Goal: Communication & Community: Answer question/provide support

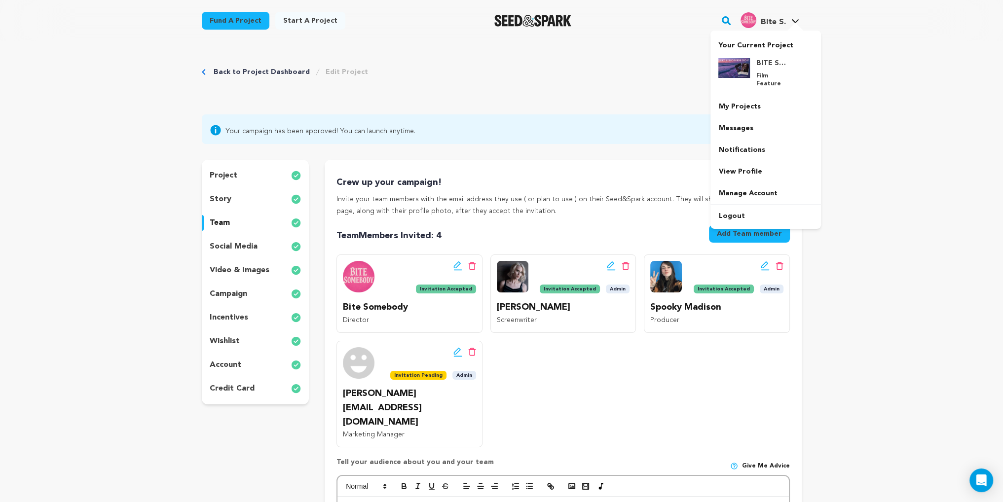
click at [766, 23] on span "Bite S." at bounding box center [772, 22] width 25 height 8
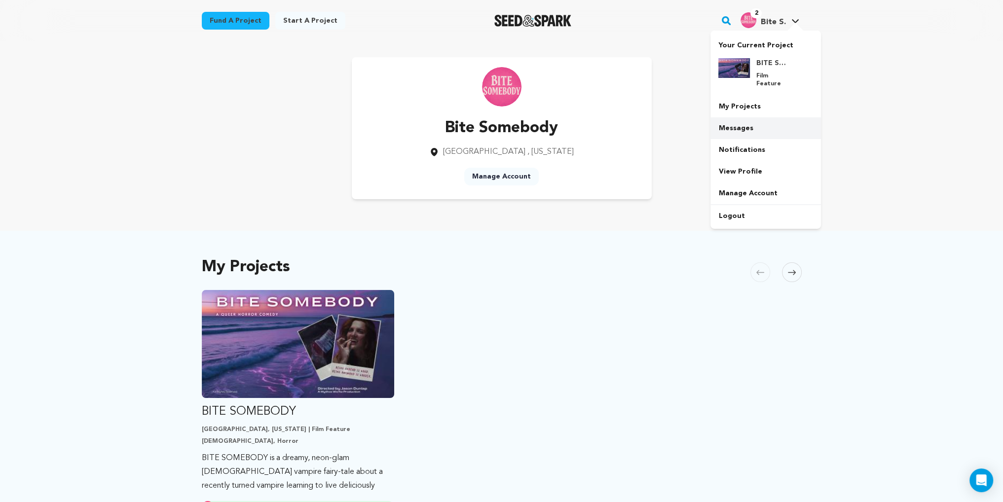
click at [750, 119] on link "Messages" at bounding box center [766, 128] width 111 height 22
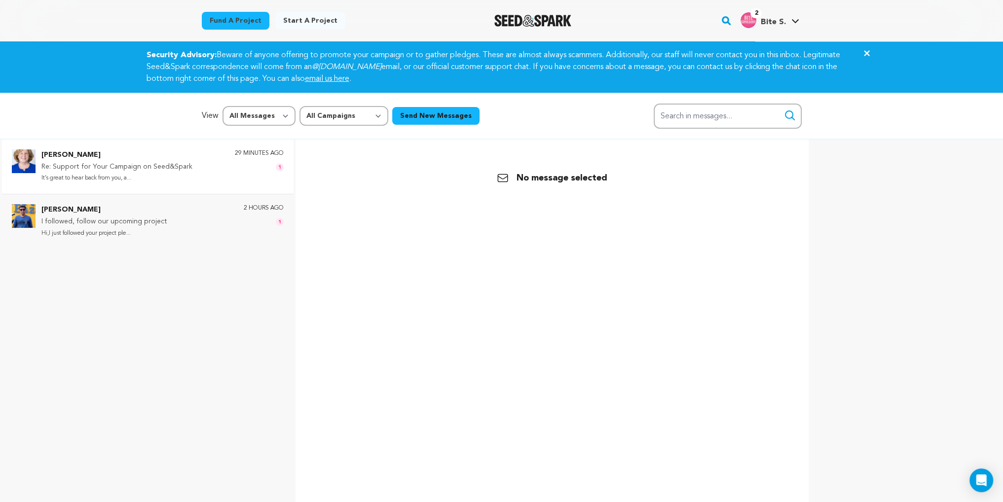
click at [102, 185] on div "Olivia Stone Re: Support for Your Campaign on Seed&Spark It’s great to hear bac…" at bounding box center [148, 167] width 292 height 54
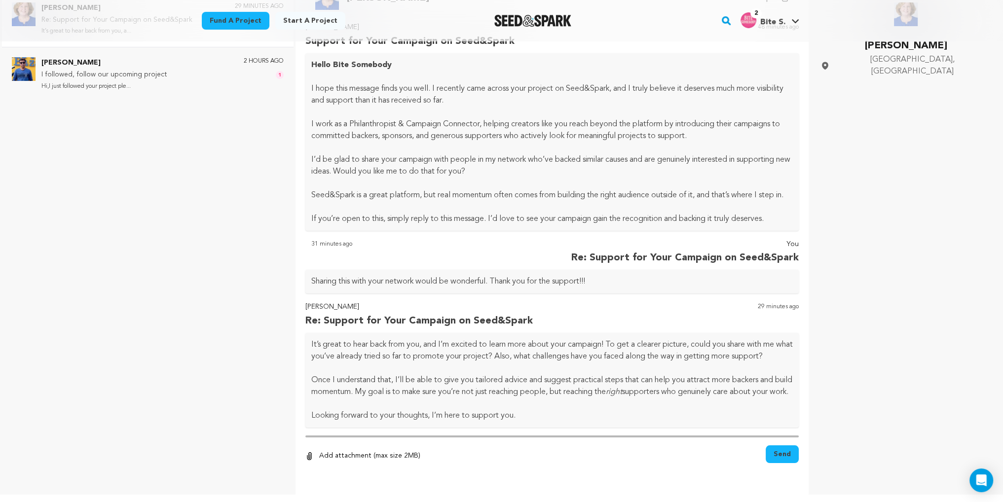
scroll to position [223, 0]
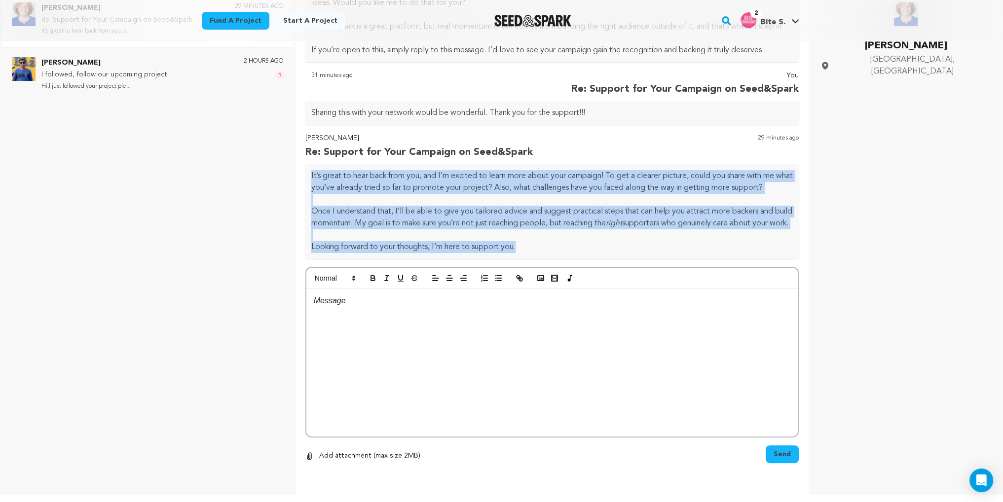
drag, startPoint x: 553, startPoint y: 253, endPoint x: 307, endPoint y: 151, distance: 266.3
click at [307, 164] on div "It’s great to hear back from you, and I’m excited to learn more about your camp…" at bounding box center [552, 211] width 494 height 95
copy div "It’s great to hear back from you, and I’m excited to learn more about your camp…"
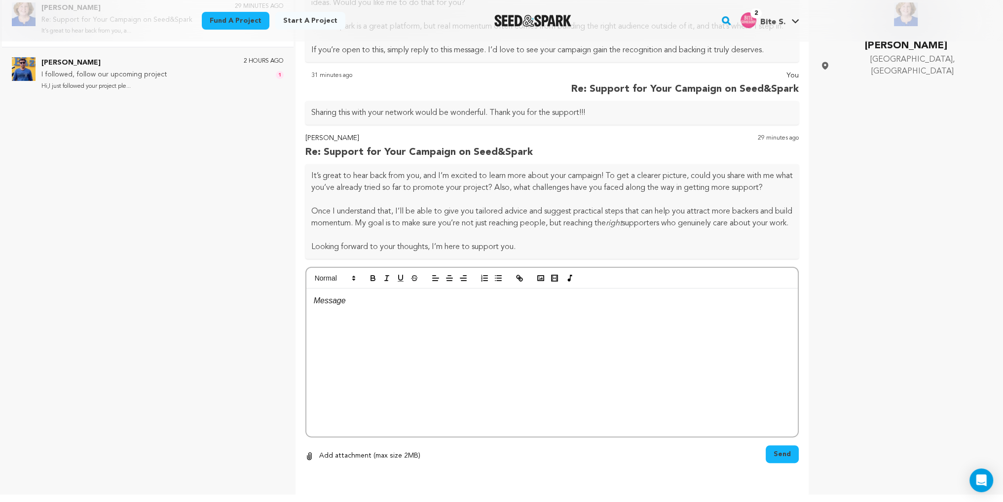
click at [352, 309] on div at bounding box center [552, 363] width 492 height 148
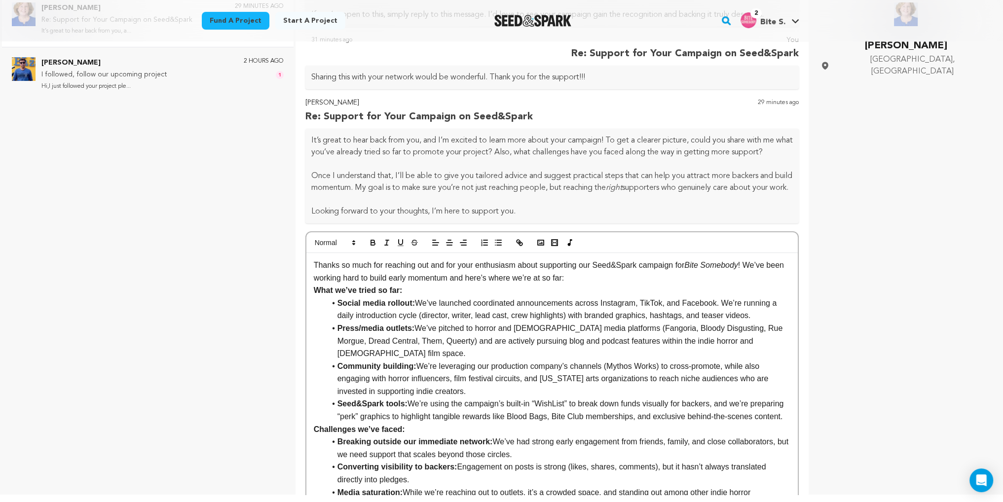
click at [578, 284] on p "Thanks so much for reaching out and for your enthusiasm about supporting our Se…" at bounding box center [552, 271] width 477 height 25
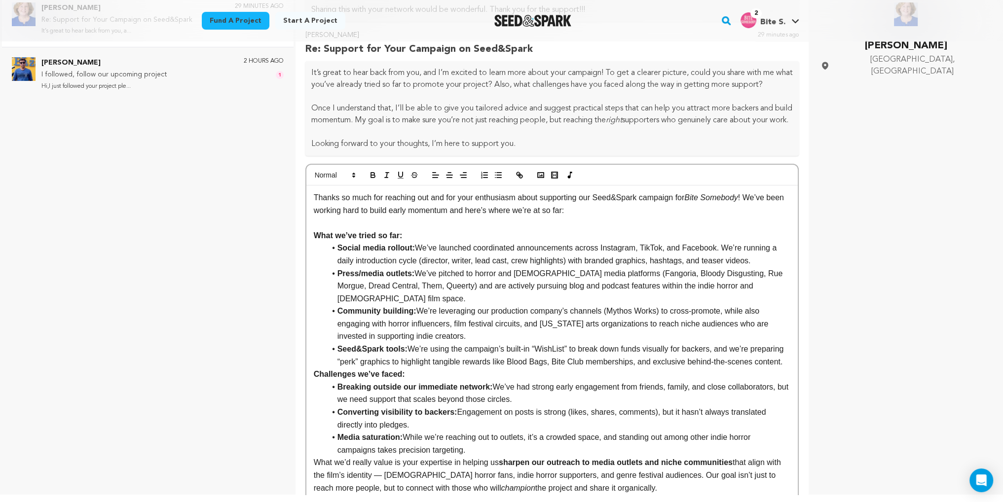
scroll to position [321, 0]
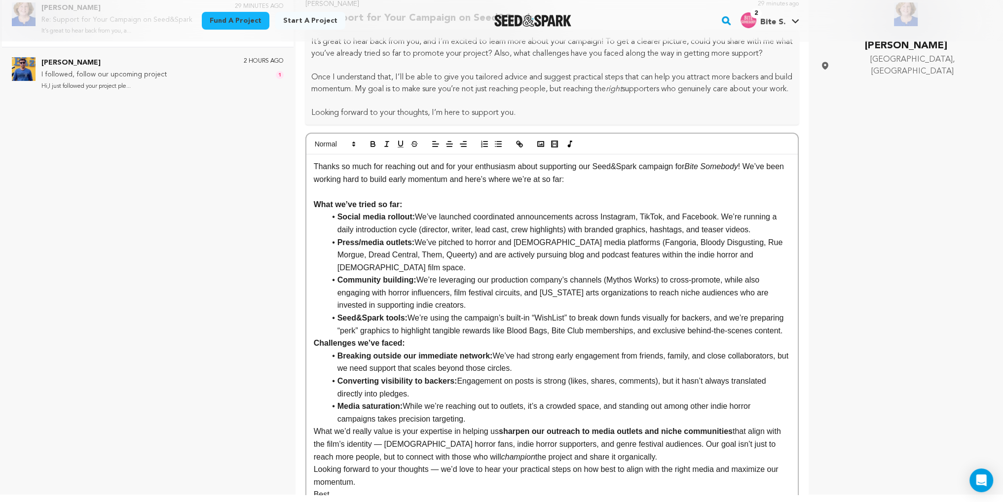
click at [470, 337] on li "Seed&Spark tools: We’re using the campaign’s built-in “WishList” to break down …" at bounding box center [558, 324] width 465 height 25
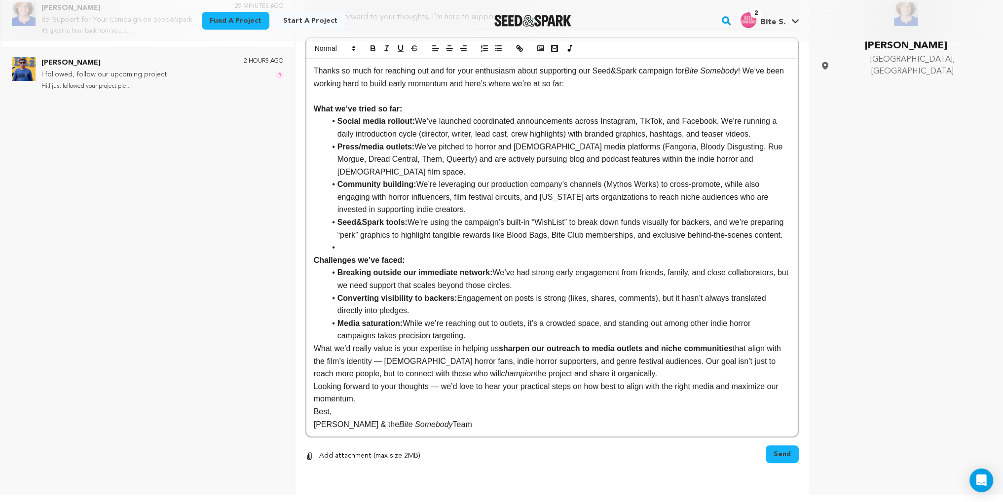
scroll to position [420, 0]
click at [500, 342] on li "Media saturation: While we’re reaching out to outlets, it’s a crowded space, an…" at bounding box center [558, 329] width 465 height 25
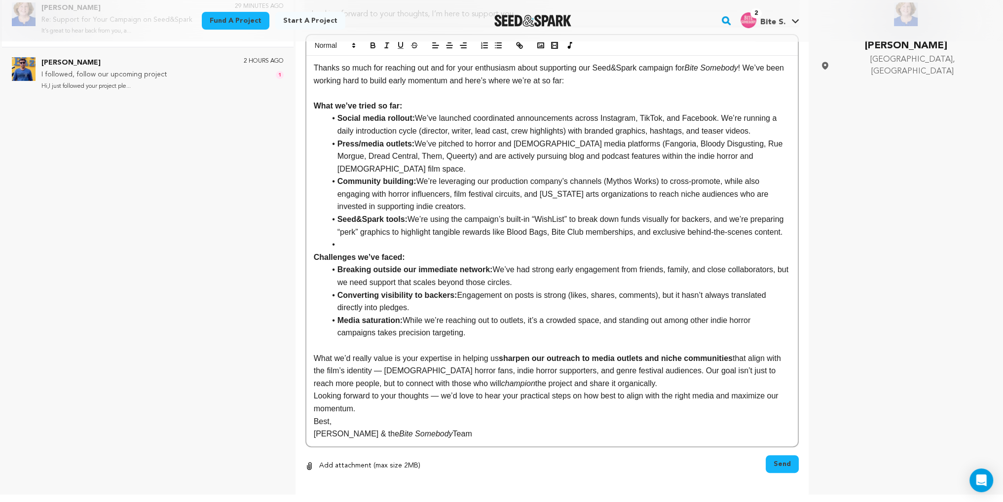
scroll to position [465, 0]
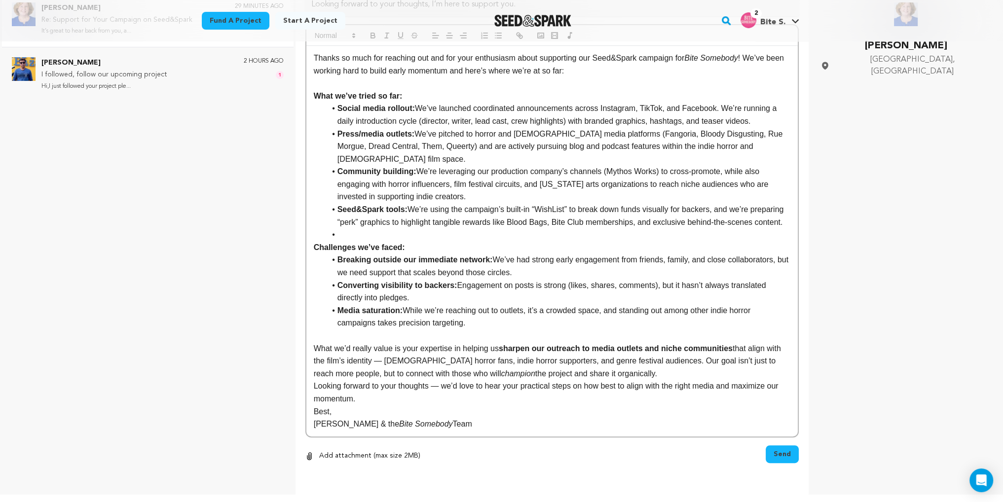
click at [766, 453] on button "Send" at bounding box center [782, 455] width 33 height 18
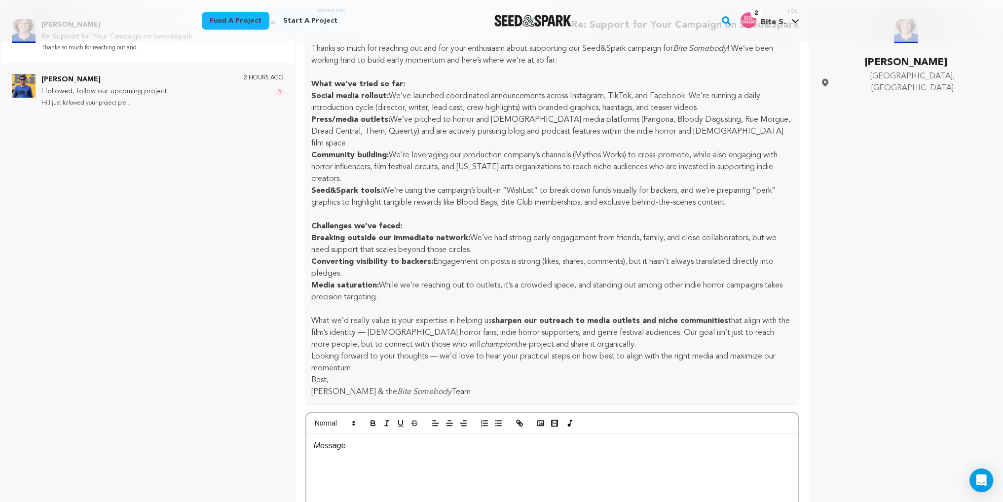
scroll to position [147, 0]
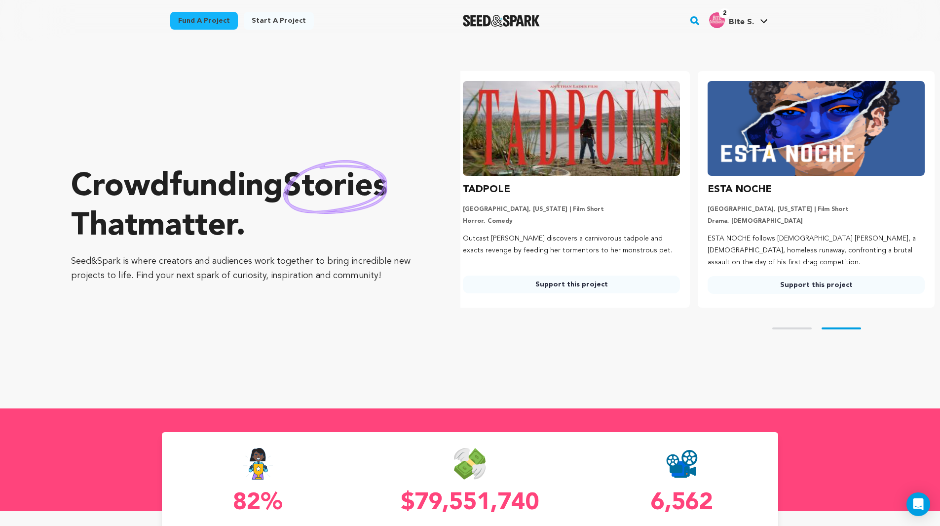
scroll to position [0, 253]
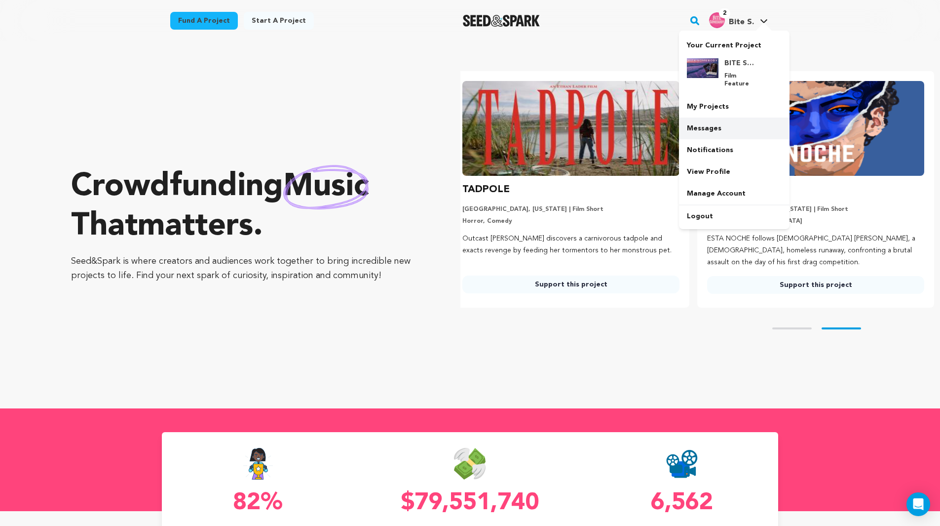
click at [718, 124] on link "Messages" at bounding box center [734, 128] width 111 height 22
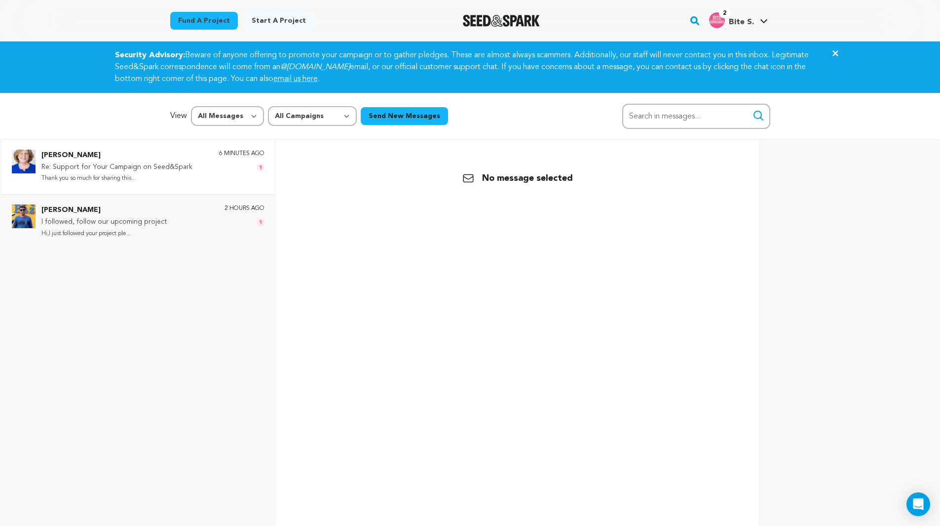
click at [172, 165] on p "Re: Support for Your Campaign on Seed&Spark" at bounding box center [116, 167] width 151 height 12
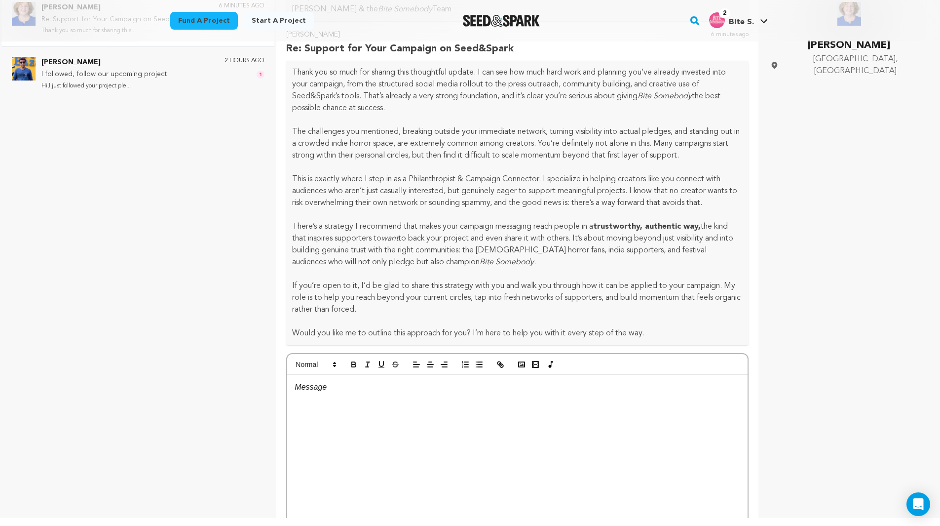
scroll to position [829, 0]
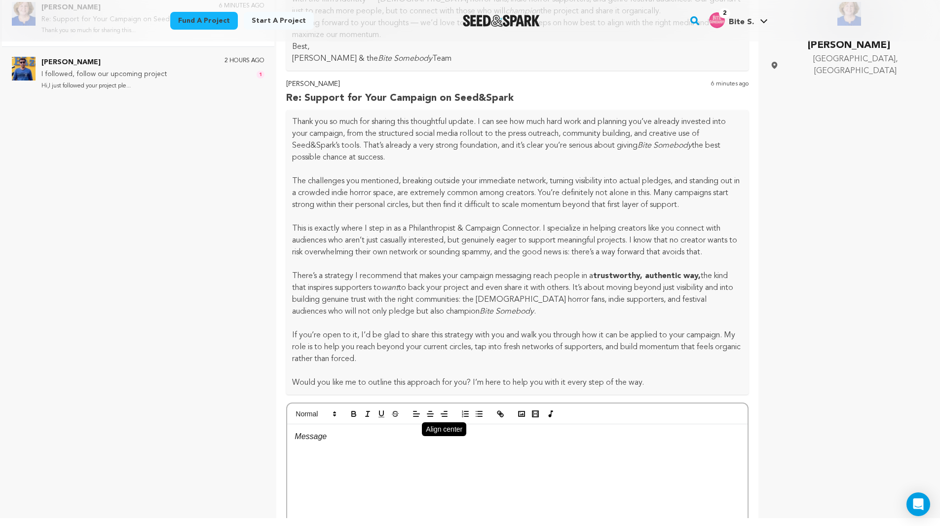
click at [437, 419] on button "button" at bounding box center [430, 414] width 14 height 12
click at [408, 443] on p at bounding box center [518, 436] width 446 height 13
drag, startPoint x: 408, startPoint y: 477, endPoint x: 323, endPoint y: 468, distance: 85.3
click at [407, 443] on p at bounding box center [518, 436] width 446 height 13
click at [307, 443] on p at bounding box center [518, 436] width 446 height 13
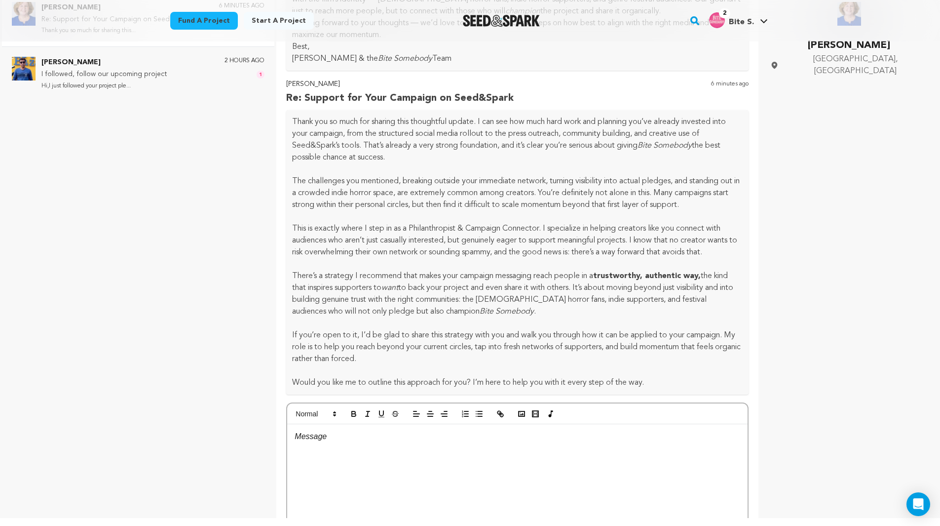
click at [306, 443] on p at bounding box center [518, 436] width 446 height 13
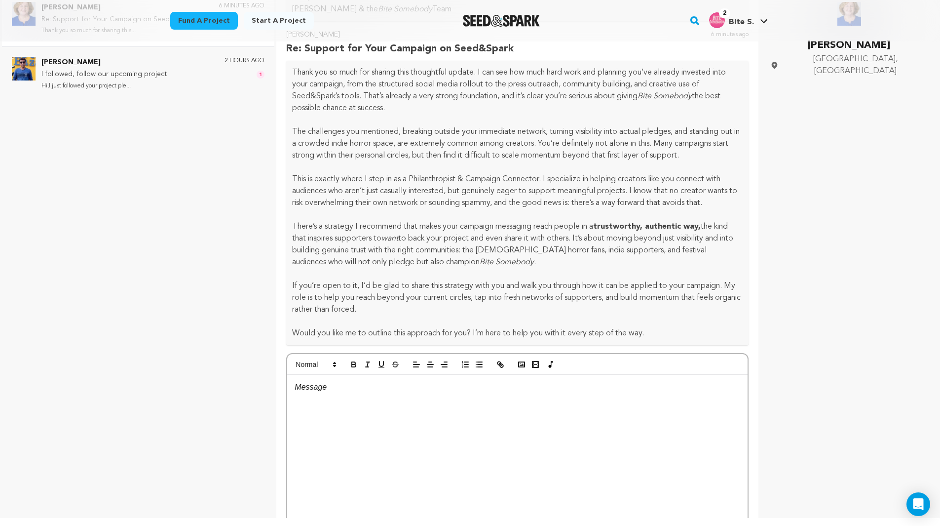
click at [387, 463] on div at bounding box center [517, 449] width 460 height 148
click at [398, 393] on p at bounding box center [518, 386] width 446 height 13
click at [333, 375] on div at bounding box center [517, 364] width 460 height 21
click at [323, 429] on div at bounding box center [517, 449] width 460 height 148
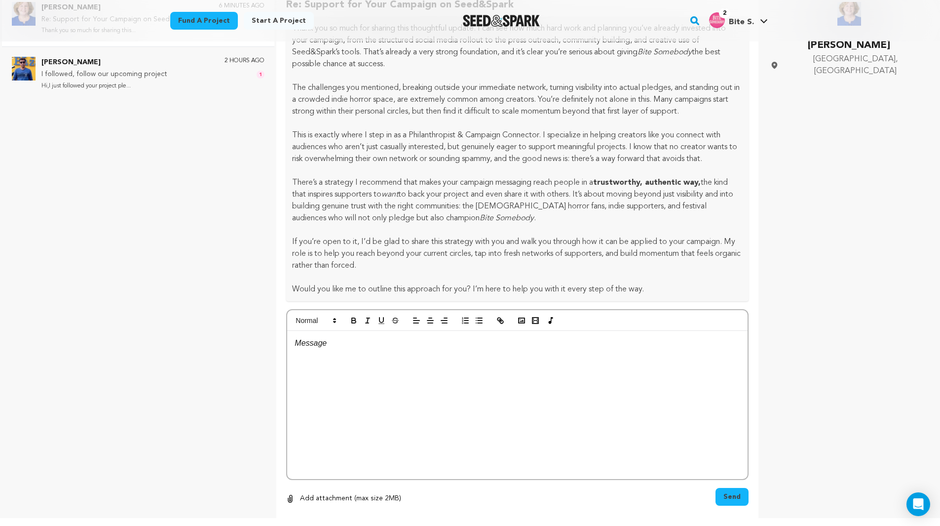
scroll to position [977, 0]
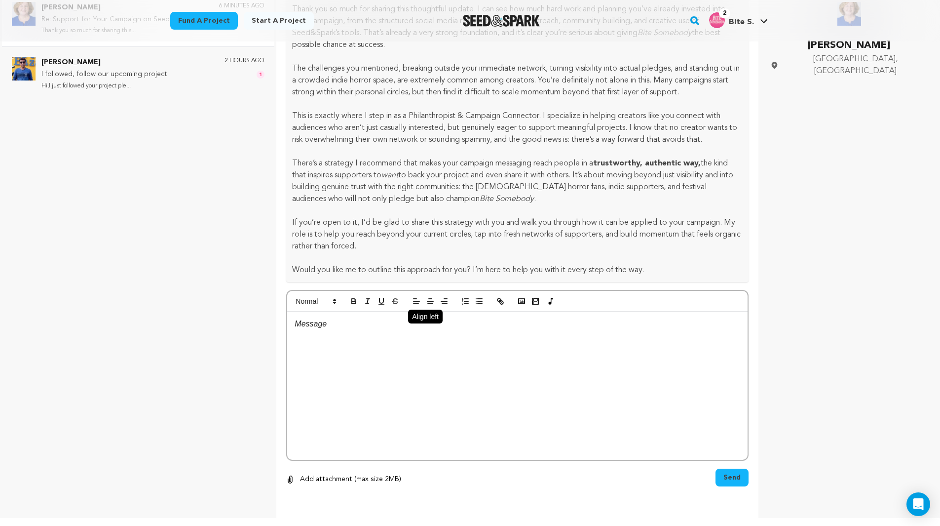
click at [412, 297] on button "button" at bounding box center [417, 301] width 14 height 12
drag, startPoint x: 661, startPoint y: 262, endPoint x: 501, endPoint y: 242, distance: 160.6
click at [501, 242] on div "Thank you so much for sharing this thoughtful update. I can see how much hard w…" at bounding box center [517, 140] width 462 height 284
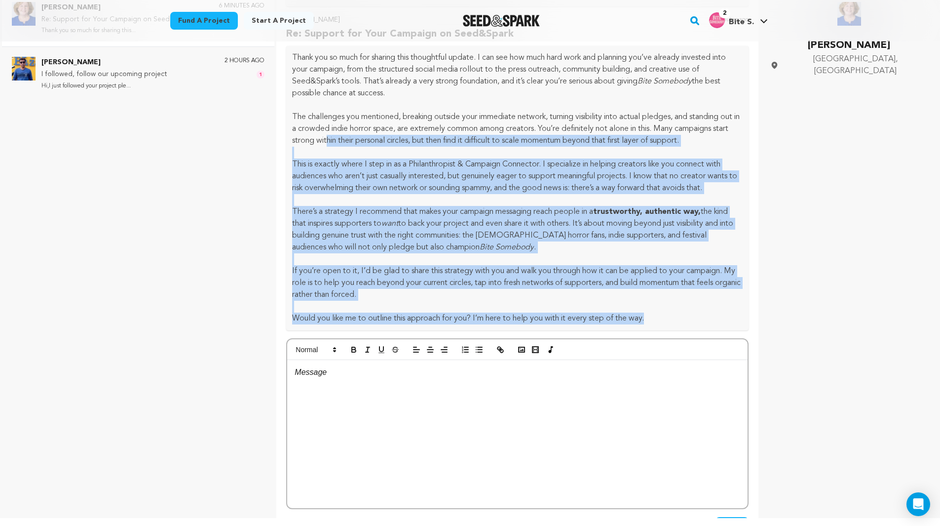
scroll to position [829, 0]
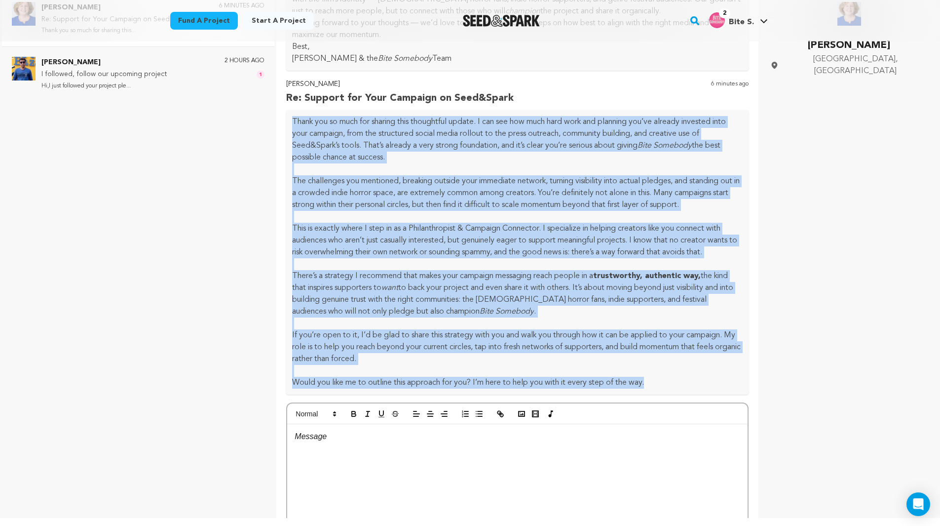
drag, startPoint x: 658, startPoint y: 270, endPoint x: 291, endPoint y: 136, distance: 390.9
click at [291, 136] on div "Thank you so much for sharing this thoughtful update. I can see how much hard w…" at bounding box center [517, 252] width 462 height 284
copy div "Thank you so much for sharing this thoughtful update. I can see how much hard w…"
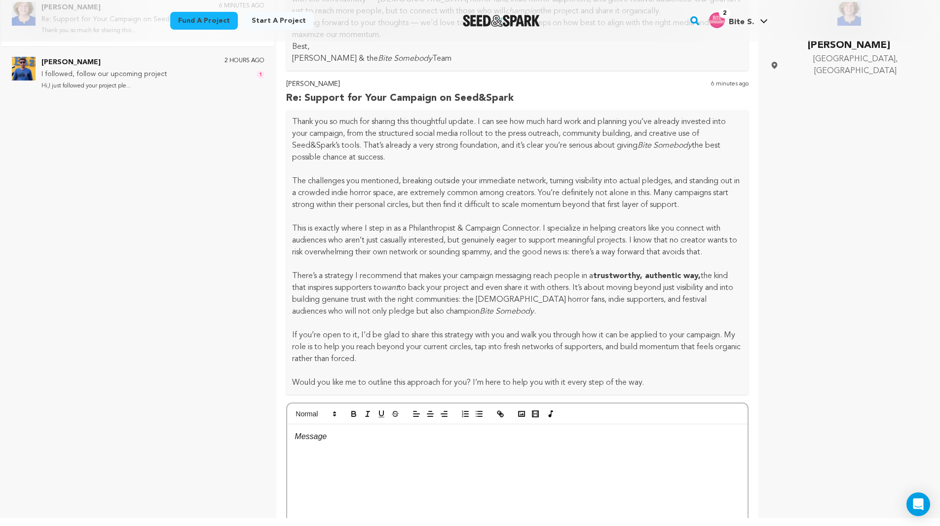
click at [362, 480] on div at bounding box center [517, 498] width 460 height 148
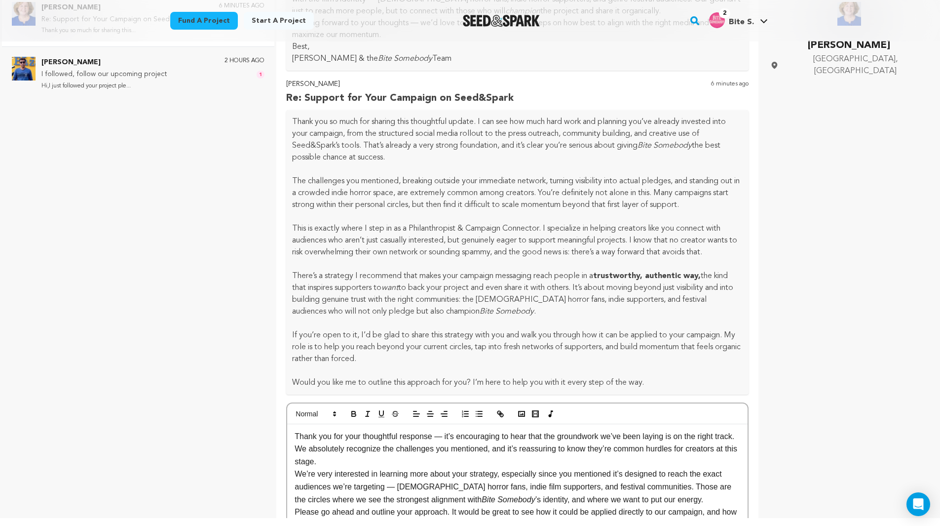
scroll to position [0, 0]
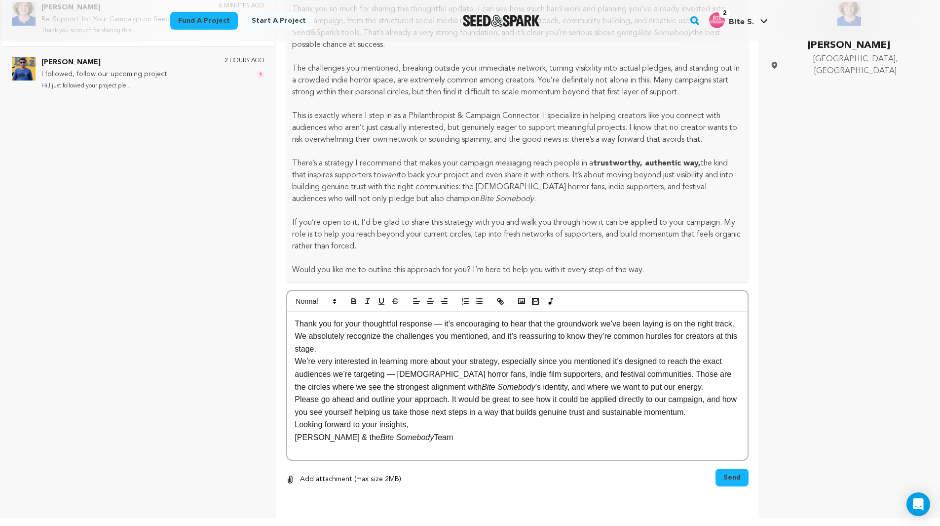
click at [723, 474] on span "Send" at bounding box center [731, 477] width 17 height 10
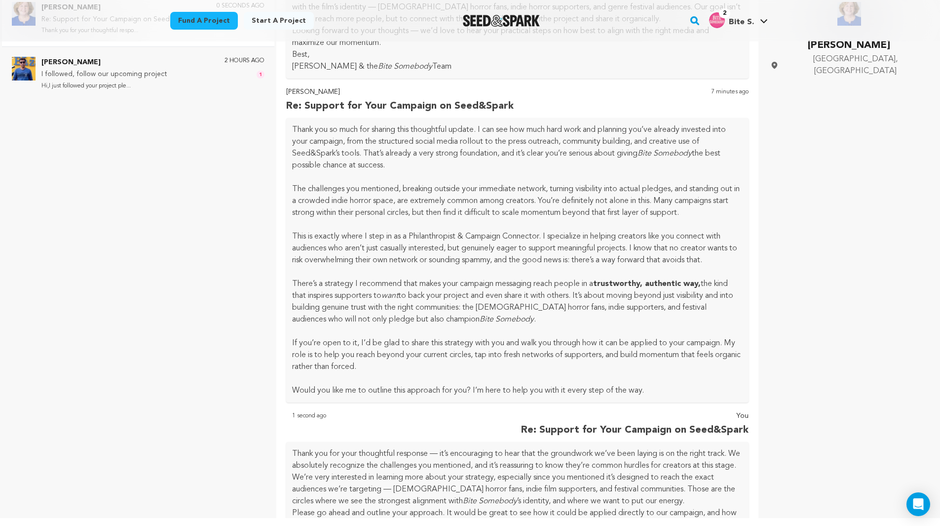
scroll to position [632, 0]
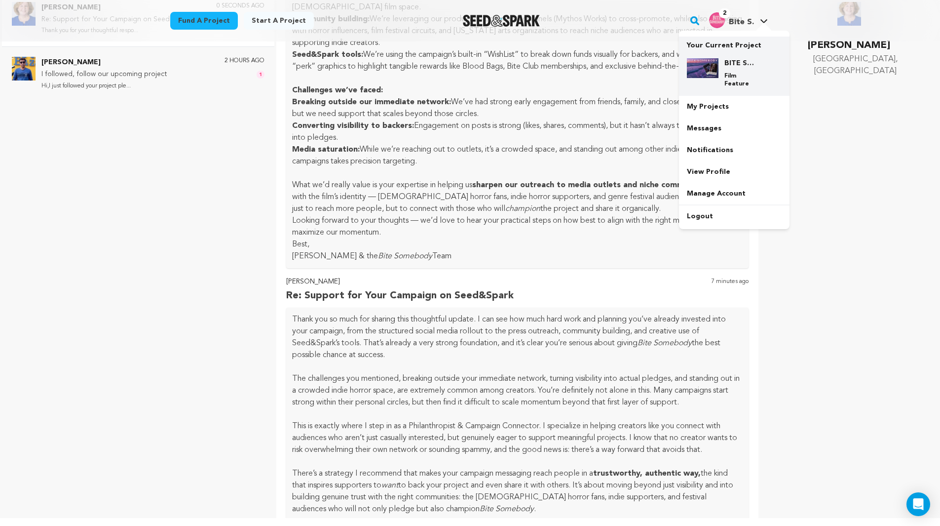
click at [708, 71] on img at bounding box center [703, 68] width 32 height 20
